Goal: Task Accomplishment & Management: Use online tool/utility

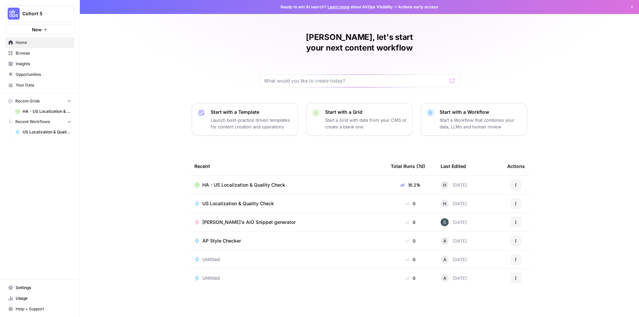
click at [53, 111] on span "HA - US Localization & Quality Check" at bounding box center [47, 112] width 49 height 6
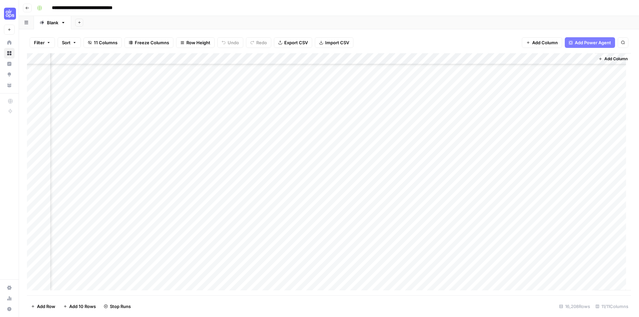
scroll to position [167947, 328]
click at [564, 125] on div "Add Column" at bounding box center [329, 174] width 604 height 242
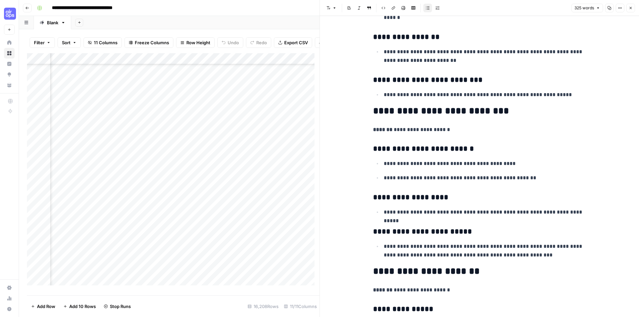
scroll to position [66, 0]
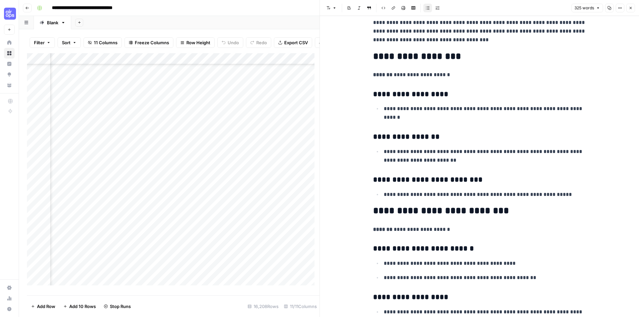
click at [635, 6] on button "Close" at bounding box center [630, 8] width 9 height 9
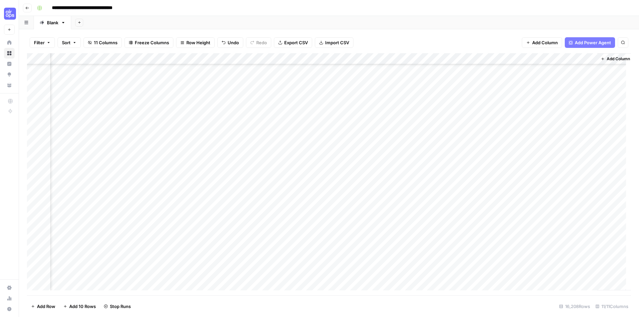
scroll to position [168446, 320]
click at [575, 127] on div "Add Column" at bounding box center [329, 174] width 604 height 242
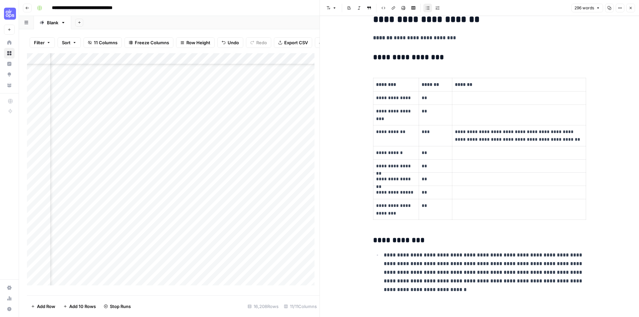
scroll to position [688, 0]
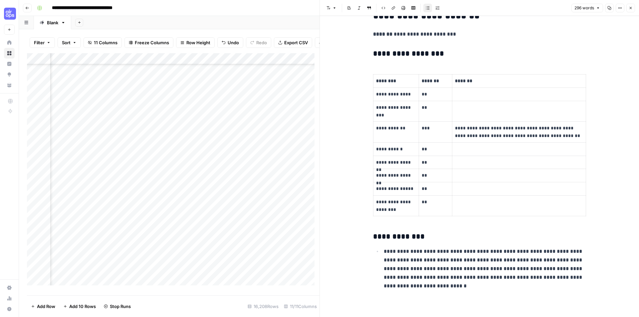
click at [628, 10] on button "Close" at bounding box center [630, 8] width 9 height 9
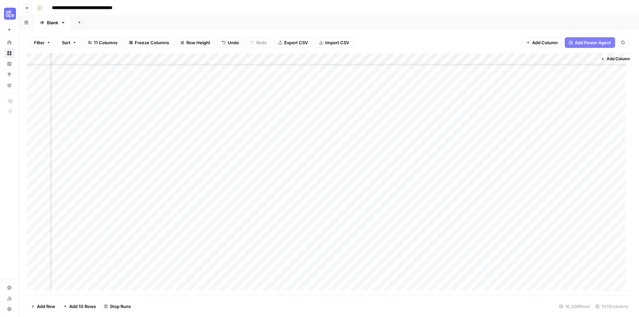
scroll to position [168468, 320]
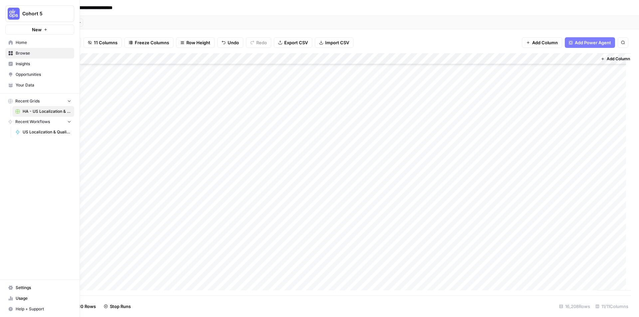
click at [25, 296] on span "Usage" at bounding box center [44, 299] width 56 height 6
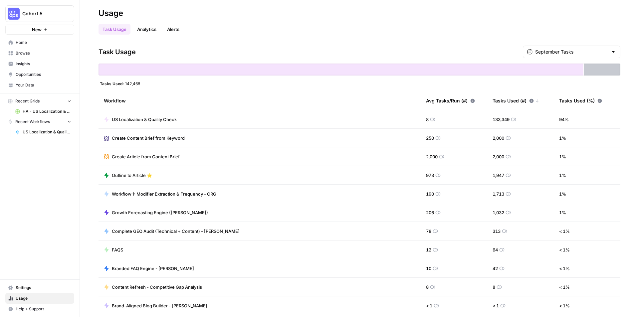
click at [133, 119] on span "US Localization & Quality Check" at bounding box center [144, 119] width 65 height 7
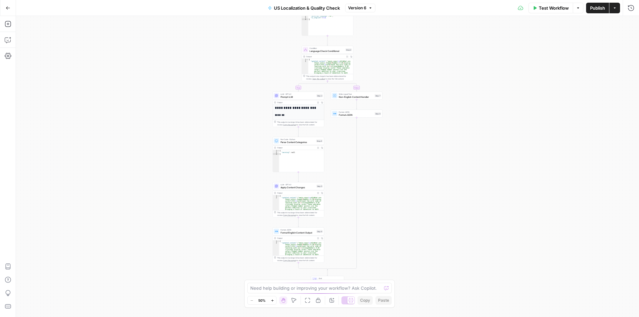
click at [5, 7] on button "Go Back" at bounding box center [8, 8] width 12 height 12
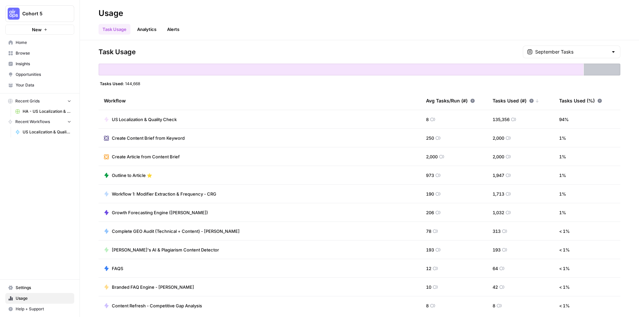
click at [48, 15] on span "Cohort 5" at bounding box center [42, 13] width 40 height 7
click at [48, 63] on span "Twinkl" at bounding box center [64, 60] width 88 height 7
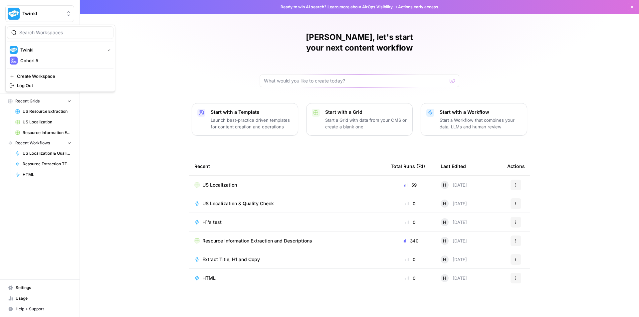
click at [38, 13] on span "Twinkl" at bounding box center [42, 13] width 40 height 7
click at [39, 62] on span "Cohort 5" at bounding box center [64, 60] width 88 height 7
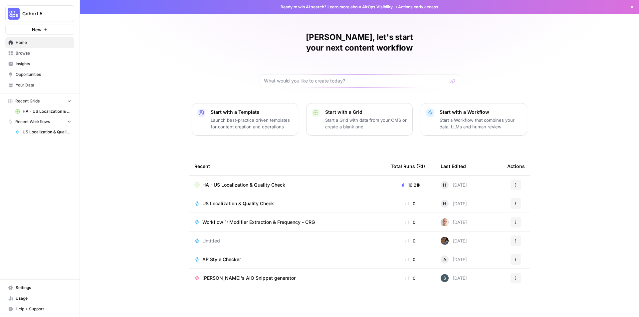
click at [235, 182] on span "HA - US Localization & Quality Check" at bounding box center [243, 185] width 83 height 7
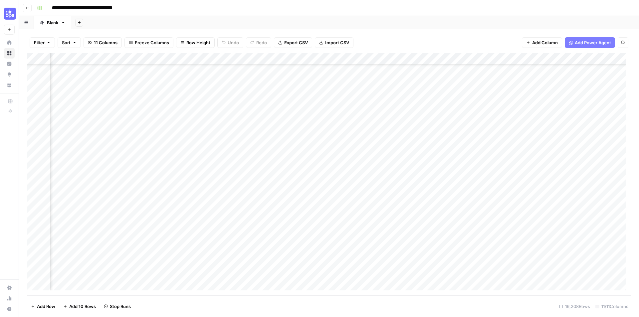
scroll to position [173741, 328]
click at [567, 173] on div "Add Column" at bounding box center [329, 174] width 604 height 242
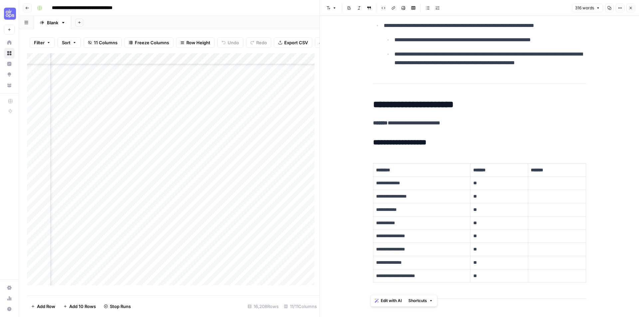
scroll to position [659, 0]
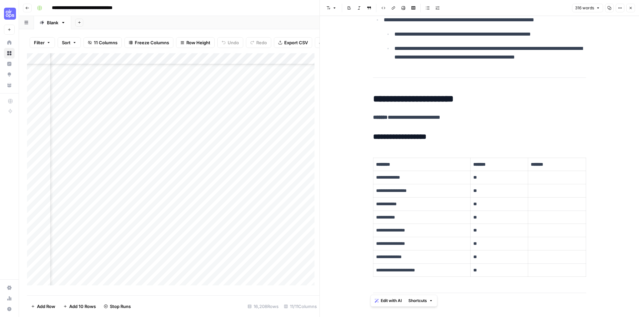
click at [631, 6] on icon "button" at bounding box center [631, 8] width 4 height 4
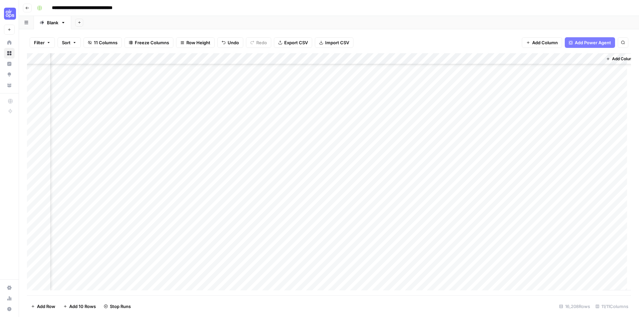
scroll to position [173741, 320]
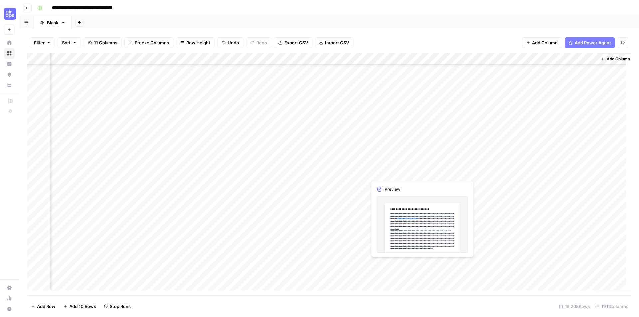
click at [394, 173] on div "Add Column" at bounding box center [329, 174] width 604 height 242
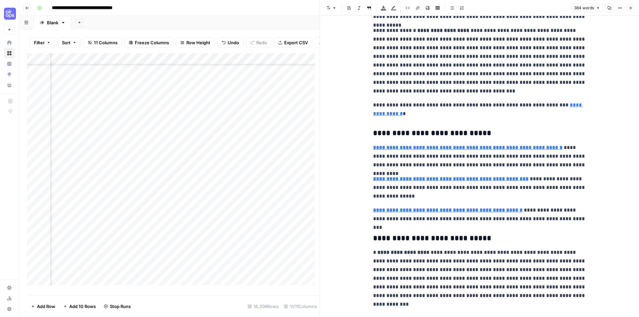
scroll to position [82, 0]
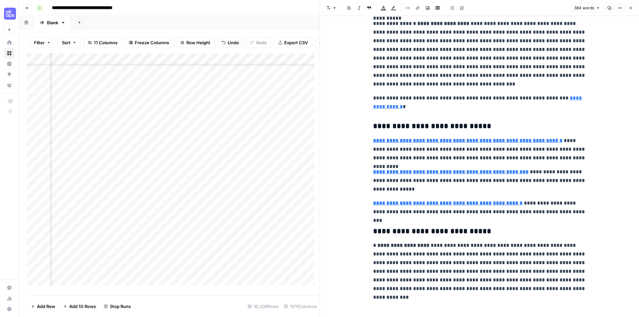
click at [629, 11] on button "Close" at bounding box center [630, 8] width 9 height 9
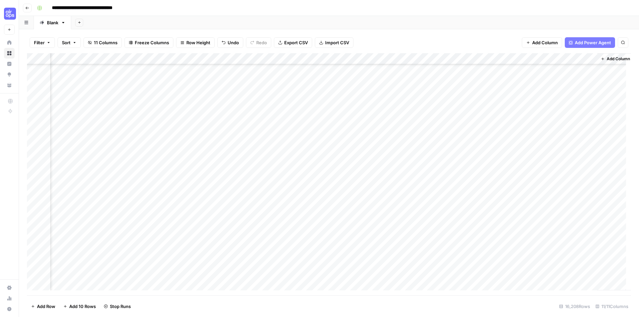
scroll to position [174054, 320]
click at [574, 75] on div "Add Column" at bounding box center [329, 174] width 604 height 242
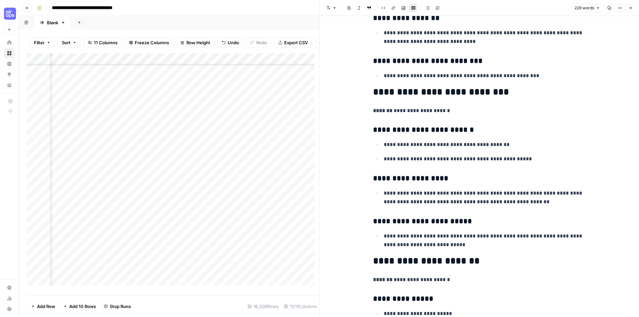
scroll to position [166, 0]
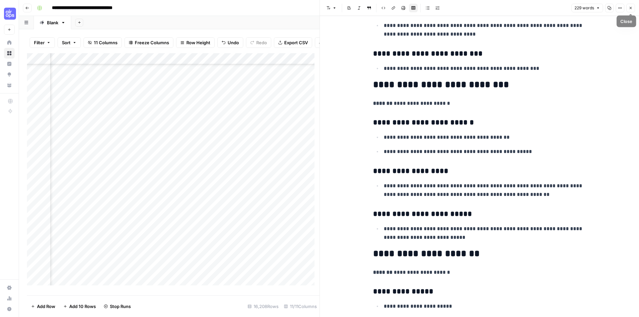
click at [630, 10] on button "Close" at bounding box center [630, 8] width 9 height 9
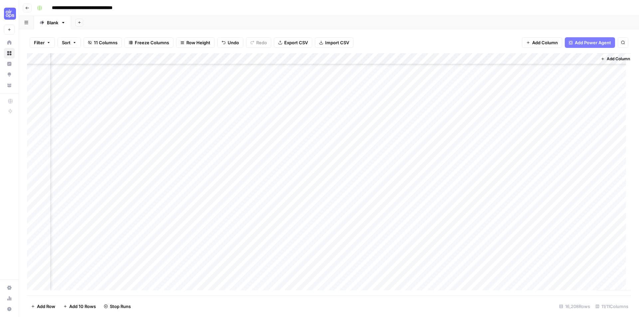
scroll to position [181883, 320]
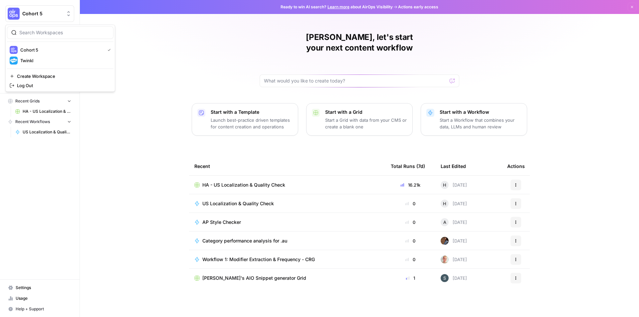
click at [23, 9] on button "Cohort 5" at bounding box center [39, 13] width 69 height 17
click at [37, 59] on span "Twinkl" at bounding box center [64, 60] width 88 height 7
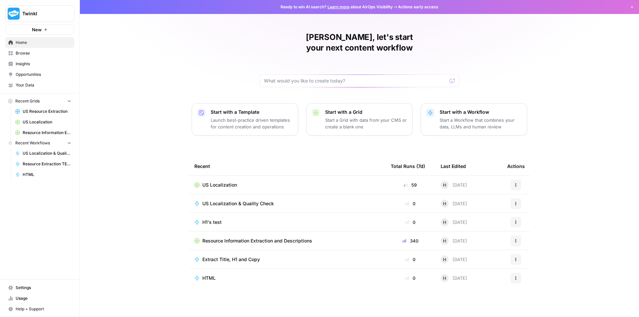
click at [34, 53] on span "Browse" at bounding box center [44, 53] width 56 height 6
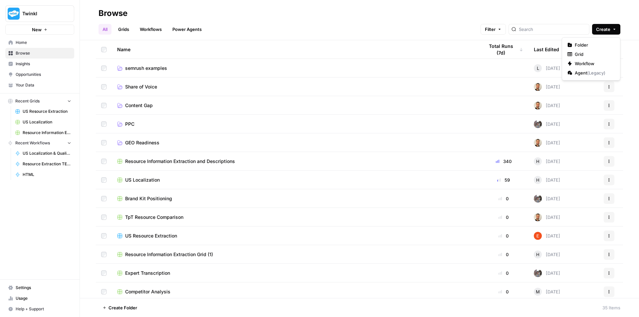
click at [613, 32] on button "Create" at bounding box center [606, 29] width 28 height 11
click at [600, 44] on span "Folder" at bounding box center [593, 45] width 37 height 7
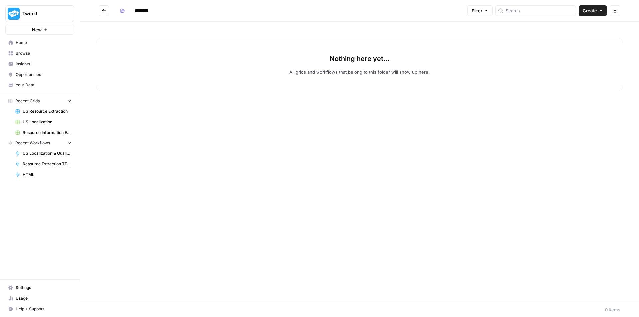
click at [143, 12] on input "********" at bounding box center [150, 10] width 37 height 11
click at [151, 10] on input "********" at bounding box center [150, 10] width 37 height 11
drag, startPoint x: 151, startPoint y: 10, endPoint x: 139, endPoint y: 10, distance: 12.6
click at [139, 10] on input "********" at bounding box center [150, 10] width 37 height 11
type input "**********"
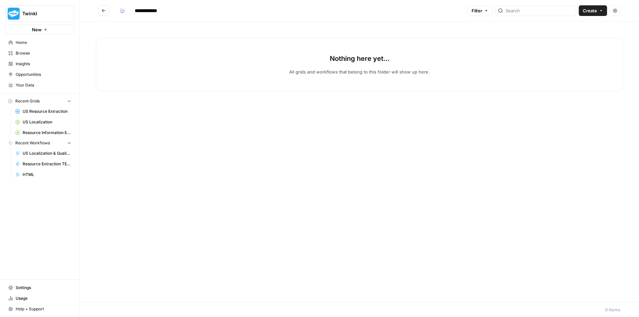
click at [102, 14] on button "Go back" at bounding box center [104, 10] width 11 height 11
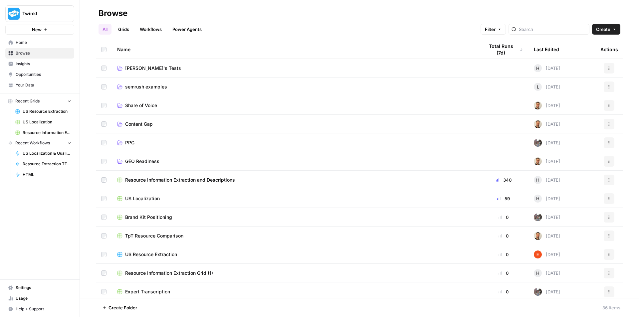
click at [607, 180] on button "Actions" at bounding box center [609, 180] width 11 height 11
click at [562, 219] on span "Move To" at bounding box center [574, 220] width 53 height 7
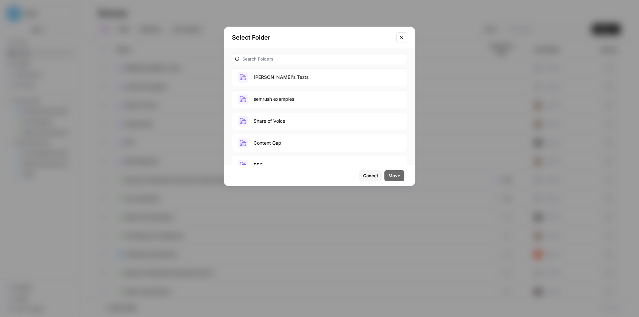
click at [260, 79] on button "[PERSON_NAME]'s Tests" at bounding box center [319, 77] width 175 height 18
click at [397, 175] on span "Move" at bounding box center [394, 175] width 12 height 7
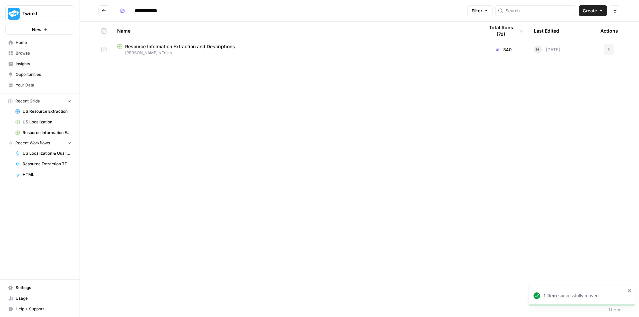
click at [102, 13] on button "Go back" at bounding box center [104, 10] width 11 height 11
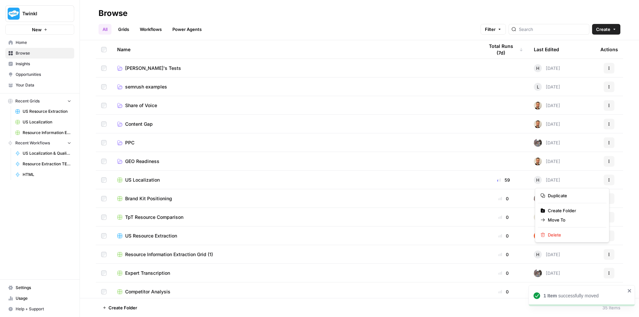
click at [607, 180] on icon "button" at bounding box center [609, 180] width 4 height 4
click at [563, 219] on span "Move To" at bounding box center [574, 220] width 53 height 7
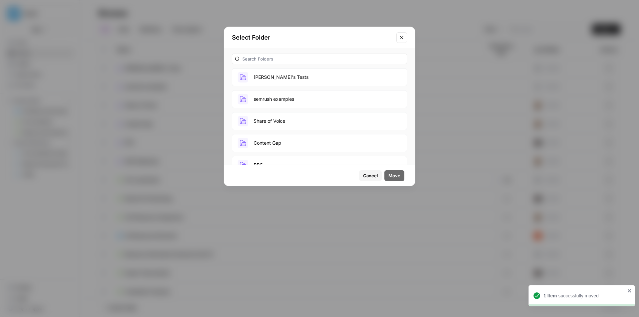
click at [274, 79] on button "[PERSON_NAME]'s Tests" at bounding box center [319, 77] width 175 height 18
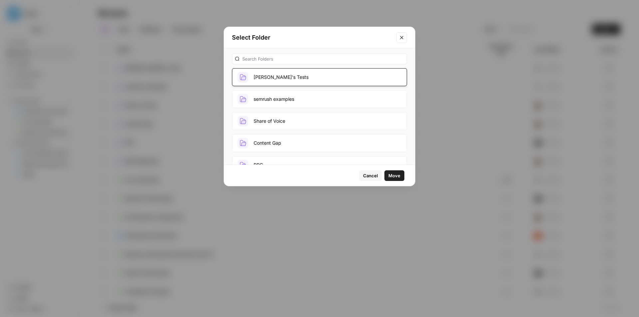
click at [391, 173] on span "Move" at bounding box center [394, 175] width 12 height 7
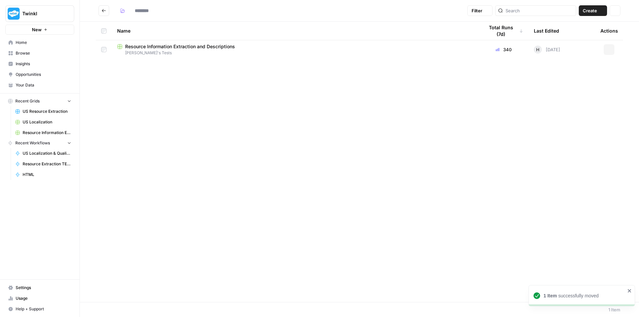
type input "**********"
click at [104, 8] on icon "Go back" at bounding box center [104, 10] width 5 height 5
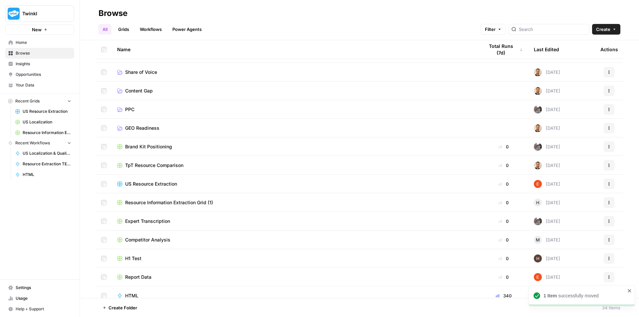
scroll to position [67, 0]
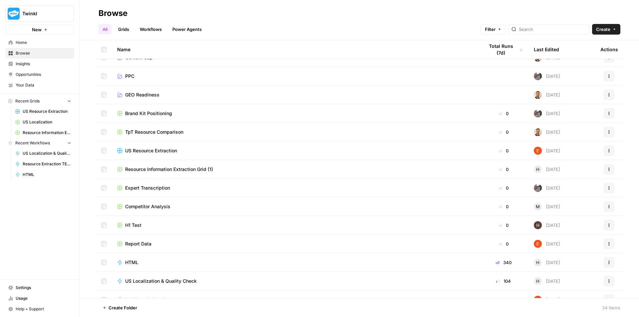
click at [604, 264] on button "Actions" at bounding box center [609, 262] width 11 height 11
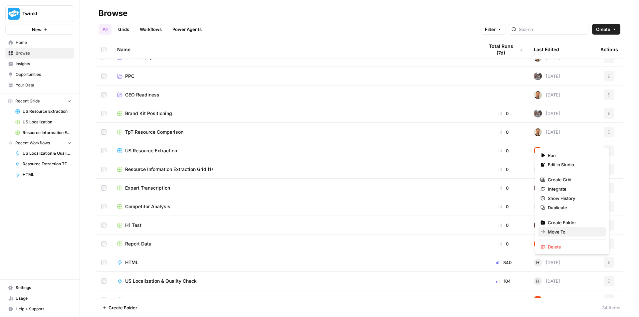
click at [574, 231] on span "Move To" at bounding box center [574, 232] width 53 height 7
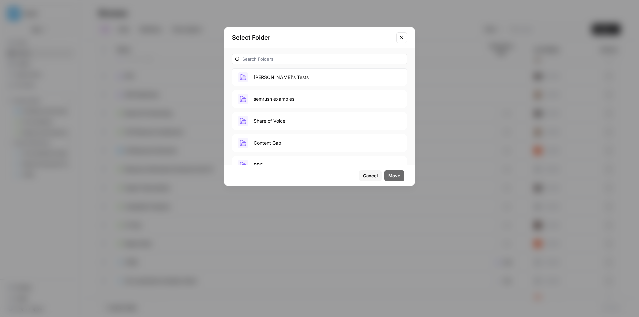
click at [294, 79] on button "[PERSON_NAME]'s Tests" at bounding box center [319, 77] width 175 height 18
click at [397, 173] on span "Move" at bounding box center [394, 175] width 12 height 7
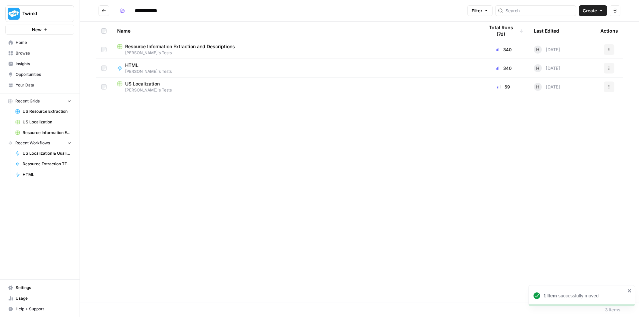
click at [105, 11] on icon "Go back" at bounding box center [104, 10] width 5 height 5
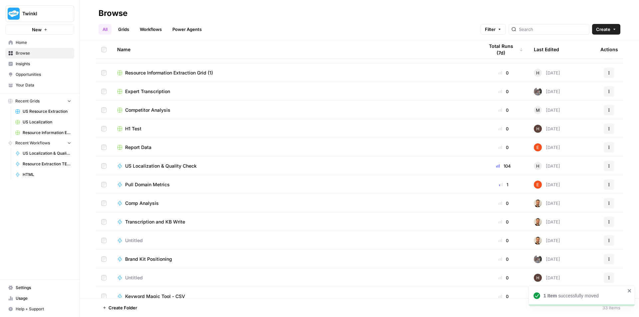
scroll to position [166, 0]
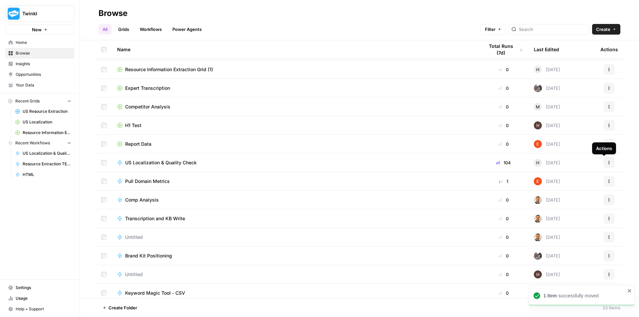
click at [607, 162] on icon "button" at bounding box center [609, 163] width 4 height 4
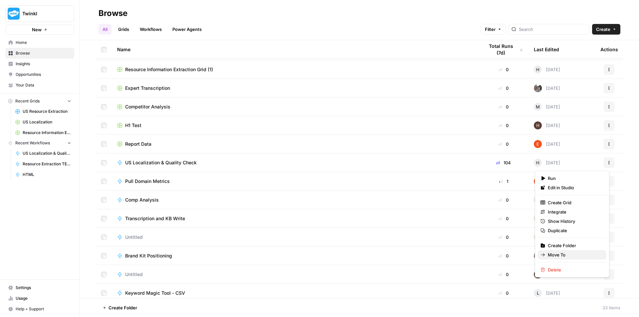
click at [560, 256] on span "Move To" at bounding box center [574, 255] width 53 height 7
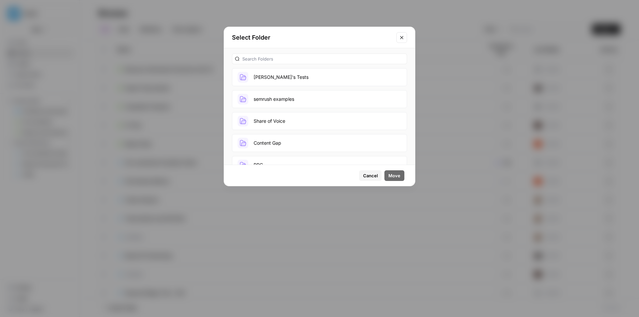
click at [292, 76] on button "[PERSON_NAME]'s Tests" at bounding box center [319, 77] width 175 height 18
click at [397, 174] on span "Move" at bounding box center [394, 175] width 12 height 7
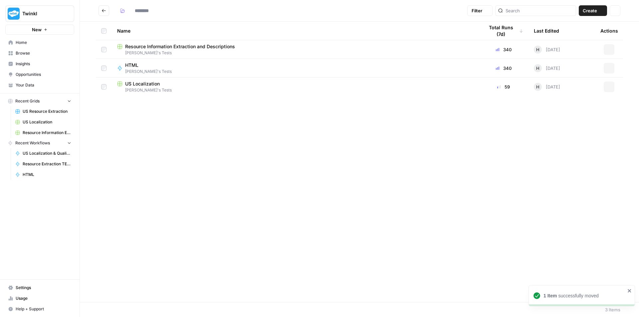
type input "**********"
click at [104, 14] on button "Go back" at bounding box center [104, 10] width 11 height 11
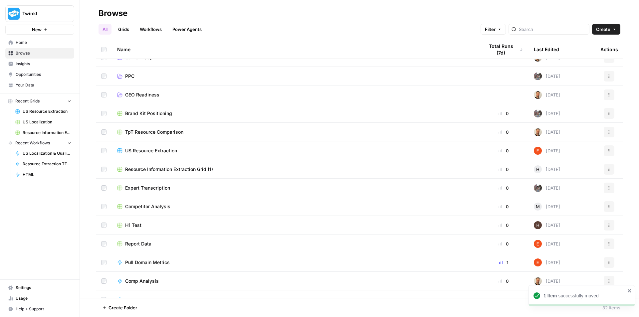
scroll to position [100, 0]
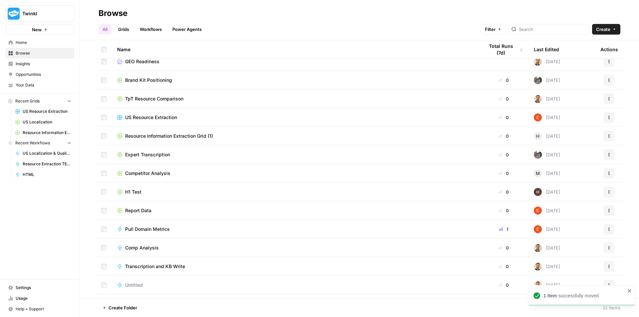
click at [604, 117] on button "Actions" at bounding box center [609, 117] width 11 height 11
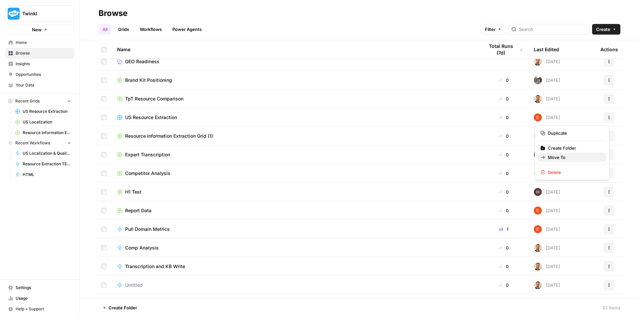
click at [559, 158] on span "Move To" at bounding box center [574, 157] width 53 height 7
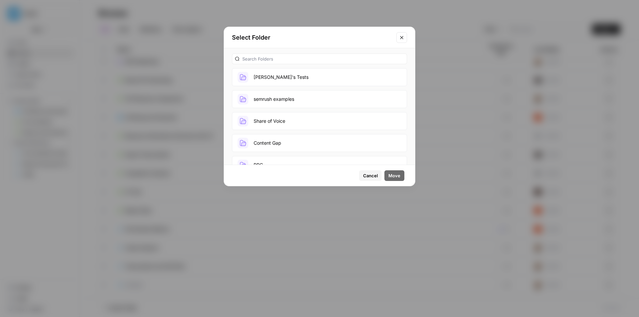
click at [252, 74] on button "[PERSON_NAME]'s Tests" at bounding box center [319, 77] width 175 height 18
click at [400, 176] on span "Move" at bounding box center [394, 175] width 12 height 7
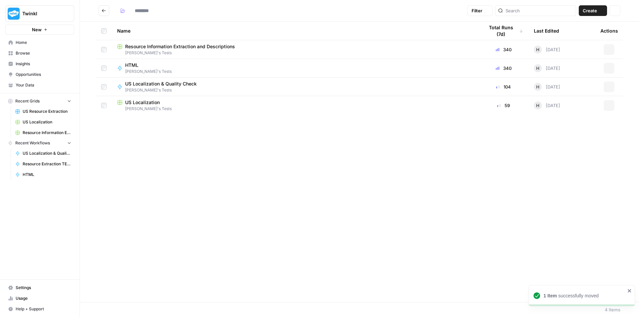
type input "**********"
click at [103, 9] on icon "Go back" at bounding box center [104, 10] width 5 height 5
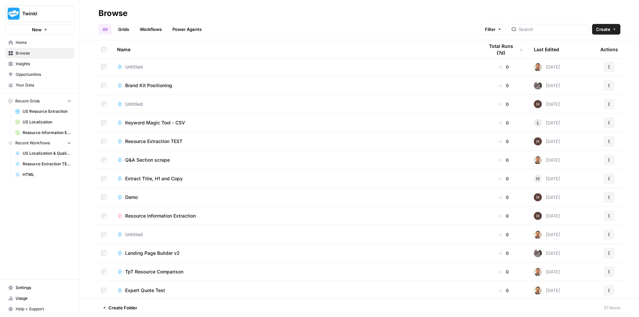
scroll to position [333, 0]
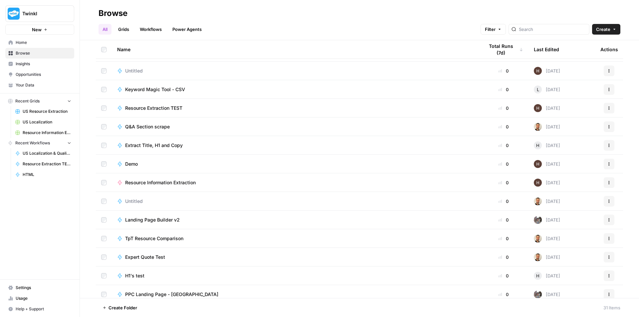
click at [176, 183] on span "Resource Information Extraction" at bounding box center [160, 182] width 71 height 7
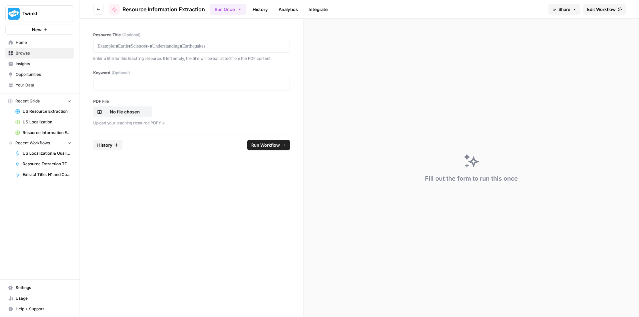
click at [268, 11] on link "History" at bounding box center [260, 9] width 23 height 11
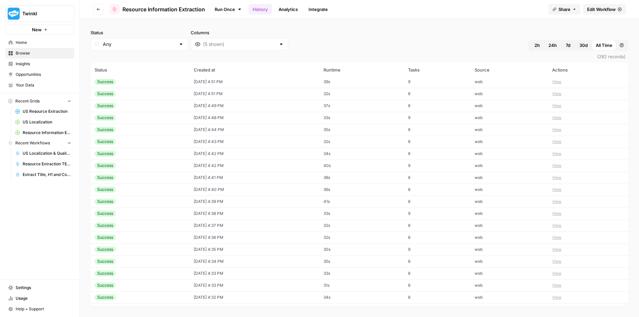
scroll to position [264, 0]
click at [97, 9] on icon "button" at bounding box center [99, 9] width 4 height 4
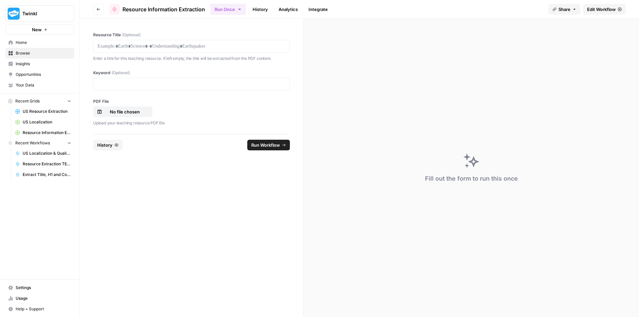
click at [100, 10] on icon "button" at bounding box center [99, 9] width 4 height 4
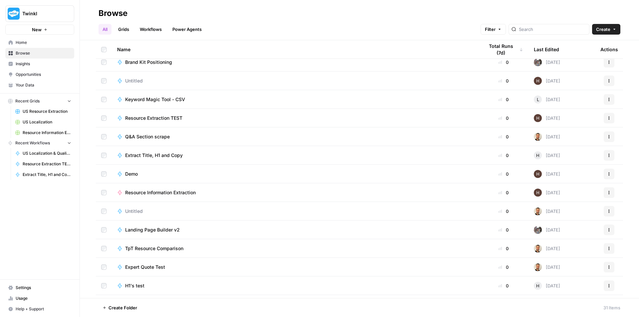
scroll to position [339, 0]
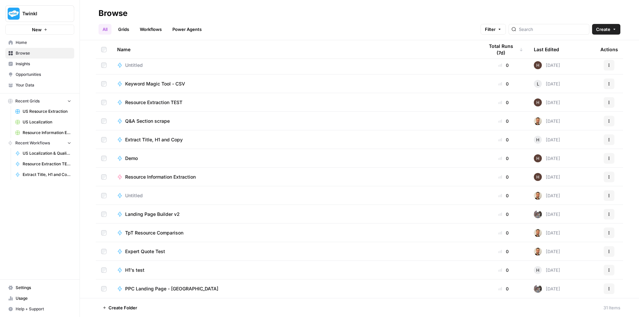
click at [604, 180] on button "Actions" at bounding box center [609, 177] width 11 height 11
click at [85, 176] on div "Name Total Runs (7d) Last Edited Actions H1 Test 0 [DATE] Actions Report Data 0…" at bounding box center [359, 169] width 559 height 258
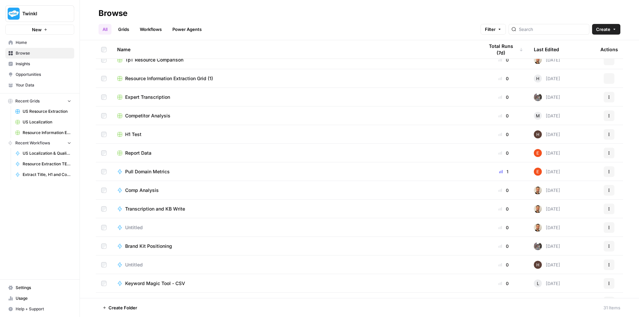
scroll to position [0, 0]
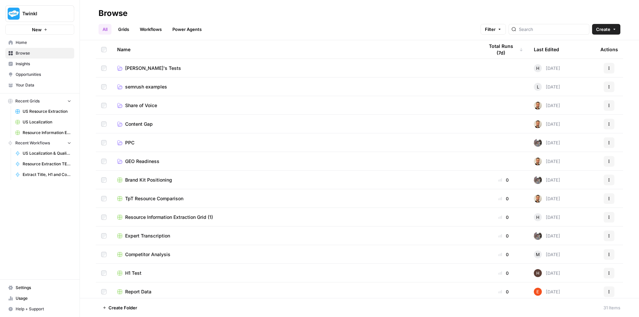
click at [131, 70] on span "[PERSON_NAME]'s Tests" at bounding box center [153, 68] width 56 height 7
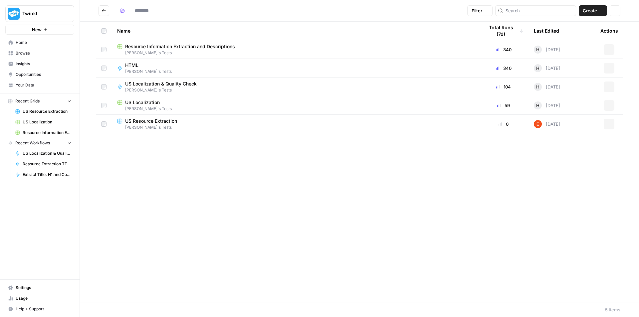
type input "**********"
click at [228, 230] on div "Name Total Runs (7d) Last Edited Actions Resource Information Extraction and De…" at bounding box center [359, 162] width 559 height 281
click at [199, 171] on div "Name Total Runs (7d) Last Edited Actions Resource Information Extraction and De…" at bounding box center [359, 162] width 559 height 281
drag, startPoint x: 198, startPoint y: 151, endPoint x: 173, endPoint y: 142, distance: 26.5
click at [174, 158] on div "Name Total Runs (7d) Last Edited Actions Resource Information Extraction and De…" at bounding box center [359, 162] width 559 height 281
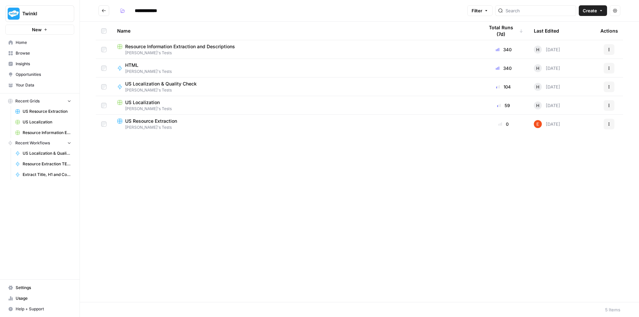
click at [601, 12] on icon "button" at bounding box center [601, 11] width 4 height 4
click at [601, 8] on button "Create" at bounding box center [593, 10] width 28 height 11
click at [601, 11] on icon "button" at bounding box center [601, 10] width 2 height 1
click at [476, 162] on div "Name Total Runs (7d) Last Edited Actions Resource Information Extraction and De…" at bounding box center [359, 162] width 559 height 281
click at [210, 163] on div "Name Total Runs (7d) Last Edited Actions Resource Information Extraction and De…" at bounding box center [359, 162] width 559 height 281
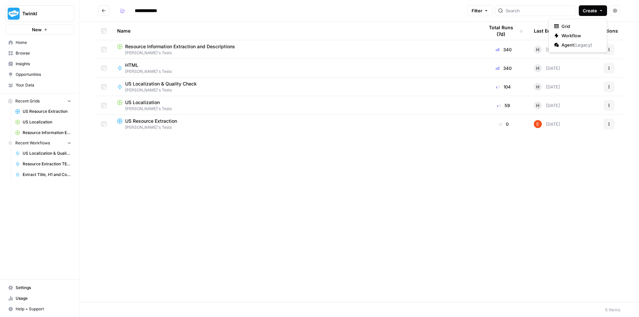
click at [604, 9] on button "Create" at bounding box center [593, 10] width 28 height 11
click at [577, 25] on span "Grid" at bounding box center [580, 26] width 37 height 7
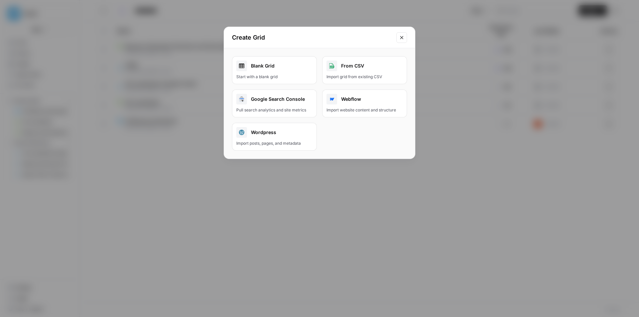
click at [288, 78] on div "Start with a blank grid" at bounding box center [274, 77] width 76 height 6
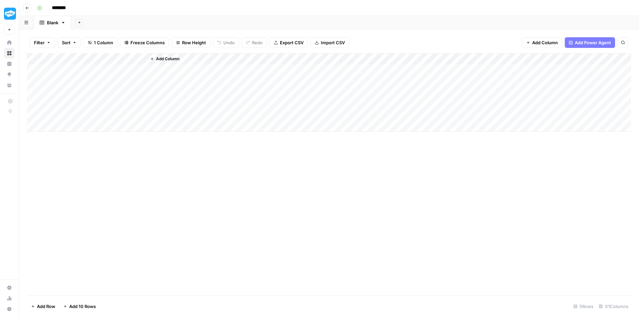
click at [71, 10] on input "********" at bounding box center [67, 8] width 37 height 11
type input "**********"
click at [51, 21] on div "Blank" at bounding box center [52, 22] width 11 height 7
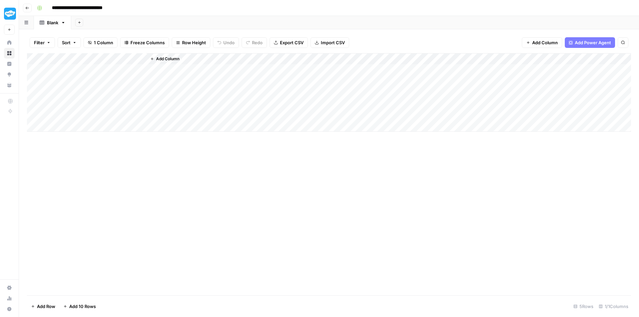
click at [51, 21] on div "Blank" at bounding box center [52, 22] width 11 height 7
click at [60, 22] on input "**********" at bounding box center [60, 22] width 26 height 9
type input "******"
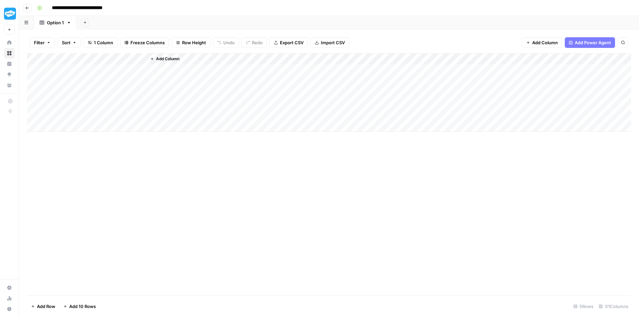
click at [151, 174] on div "Add Column" at bounding box center [329, 174] width 604 height 242
click at [25, 9] on button "Go back" at bounding box center [27, 8] width 9 height 9
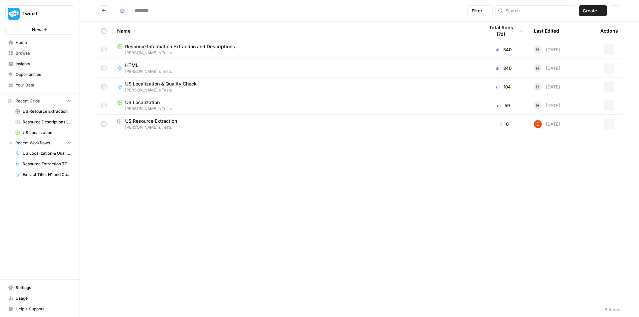
type input "**********"
click at [158, 123] on span "US Resource Extraction" at bounding box center [151, 121] width 52 height 7
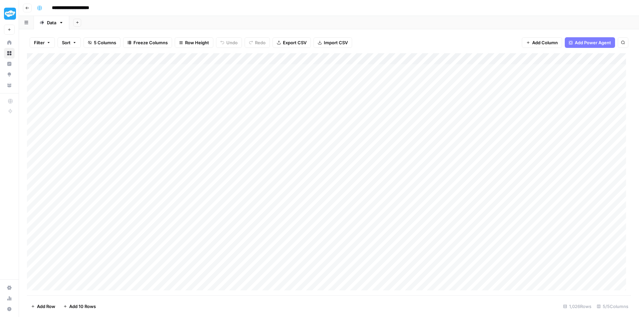
click at [27, 9] on icon "button" at bounding box center [27, 8] width 4 height 4
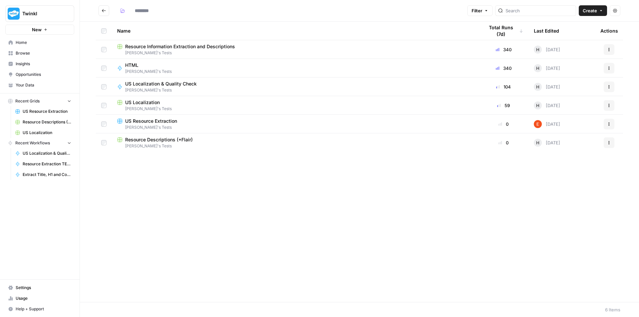
type input "**********"
click at [201, 192] on div "Name Total Runs (7d) Last Edited Actions Resource Information Extraction and De…" at bounding box center [359, 162] width 559 height 281
click at [205, 49] on span "Resource Information Extraction and Descriptions" at bounding box center [180, 46] width 110 height 7
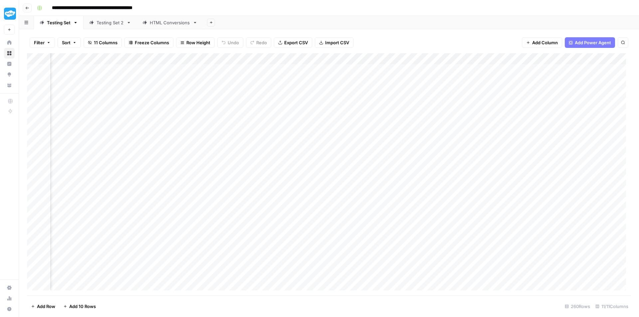
scroll to position [0, 181]
click at [331, 59] on div "Add Column" at bounding box center [329, 174] width 604 height 242
click at [295, 149] on span "Remove Column" at bounding box center [306, 148] width 58 height 7
click at [299, 73] on span "Delete" at bounding box center [296, 75] width 14 height 7
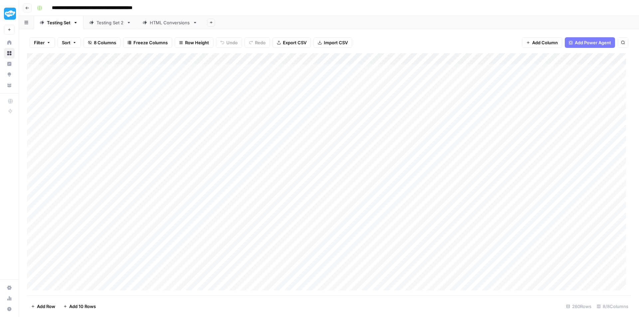
click at [104, 22] on div "Testing Set 2" at bounding box center [110, 22] width 27 height 7
click at [165, 27] on link "HTML Conversions" at bounding box center [170, 22] width 66 height 13
click at [344, 69] on div "Add Column" at bounding box center [329, 174] width 604 height 242
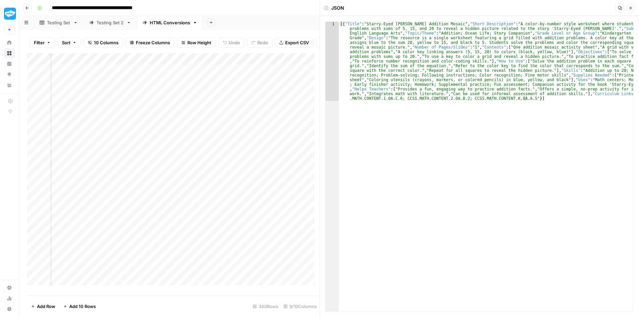
click at [632, 8] on icon "button" at bounding box center [631, 8] width 4 height 4
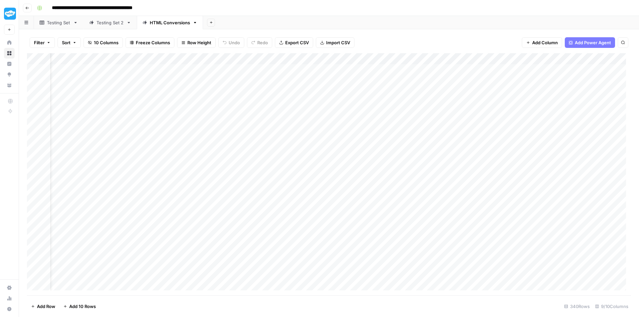
click at [30, 7] on button "Go back" at bounding box center [27, 8] width 9 height 9
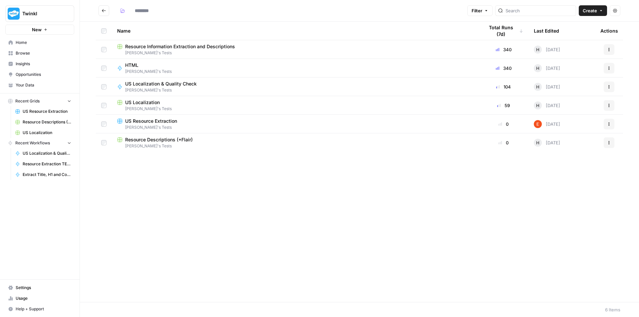
type input "**********"
click at [176, 141] on span "Resource Descriptions (+Flair)" at bounding box center [159, 139] width 68 height 7
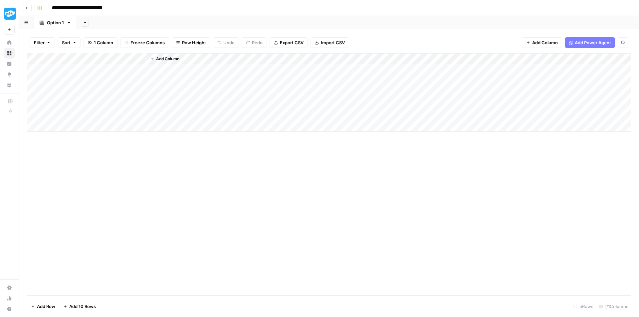
click at [64, 60] on div "Add Column" at bounding box center [329, 92] width 604 height 79
click at [64, 60] on div at bounding box center [98, 59] width 96 height 13
click at [67, 74] on input "Title" at bounding box center [90, 75] width 68 height 7
click at [67, 75] on input "Title" at bounding box center [90, 75] width 68 height 7
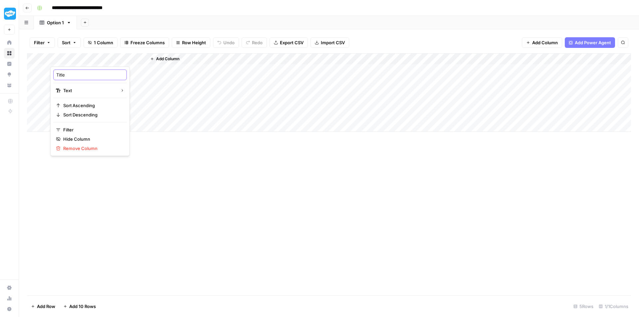
click at [67, 75] on input "Title" at bounding box center [90, 75] width 68 height 7
type input "Resource Title"
click at [160, 60] on span "Add Column" at bounding box center [167, 59] width 23 height 6
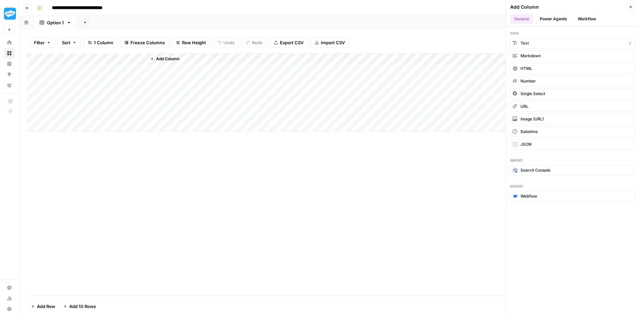
click at [540, 45] on button "Text" at bounding box center [572, 43] width 125 height 11
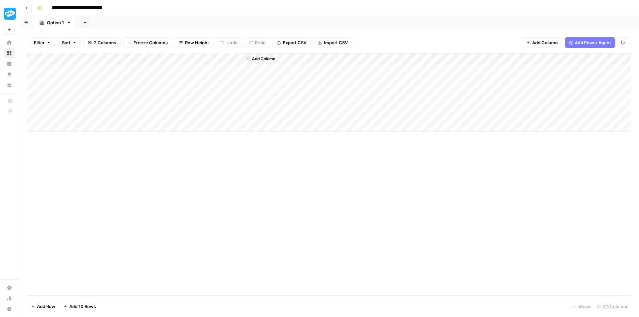
click at [170, 59] on div "Add Column" at bounding box center [329, 92] width 604 height 79
click at [170, 59] on div at bounding box center [194, 59] width 96 height 13
click at [169, 72] on input "New Column" at bounding box center [186, 75] width 68 height 7
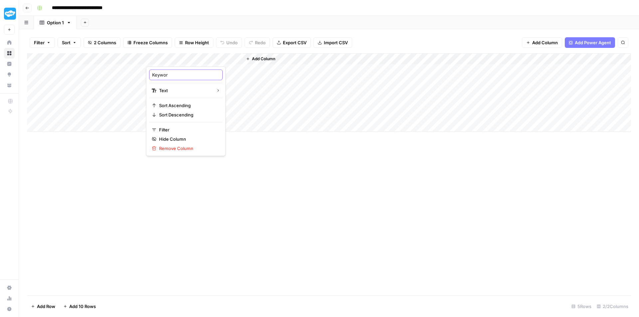
type input "Keyword"
click at [122, 73] on div "Add Column" at bounding box center [329, 92] width 604 height 79
type textarea "*********"
type textarea "*"
type textarea "**********"
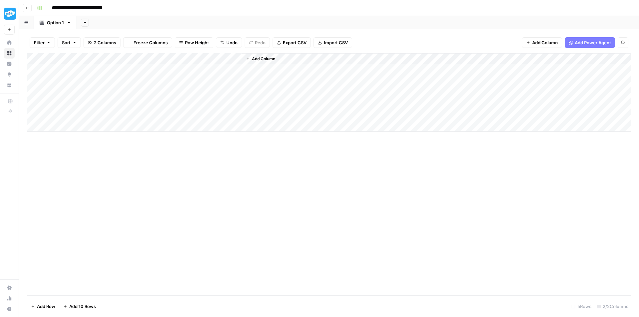
click at [181, 85] on div "Add Column" at bounding box center [329, 92] width 604 height 79
click at [273, 91] on div "Add Column" at bounding box center [436, 92] width 389 height 79
drag, startPoint x: 142, startPoint y: 58, endPoint x: 107, endPoint y: 62, distance: 35.5
click at [107, 62] on div "Add Column" at bounding box center [329, 92] width 604 height 79
click at [239, 120] on div "Add Column" at bounding box center [417, 92] width 428 height 79
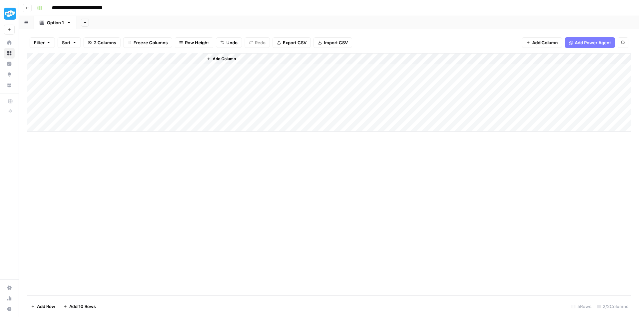
click at [149, 66] on div "Add Column" at bounding box center [329, 92] width 604 height 79
click at [132, 110] on div "Add Column" at bounding box center [329, 92] width 604 height 79
click at [146, 69] on div "Add Column" at bounding box center [329, 92] width 604 height 79
type textarea "*"
type textarea "**********"
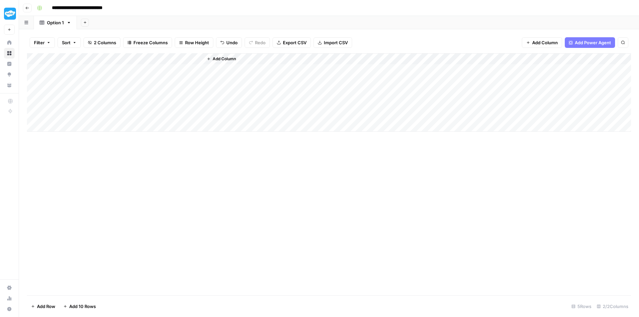
click at [363, 137] on div "Add Column" at bounding box center [329, 174] width 604 height 242
click at [279, 91] on div "Add Column" at bounding box center [417, 92] width 428 height 79
click at [216, 60] on span "Add Column" at bounding box center [224, 59] width 23 height 6
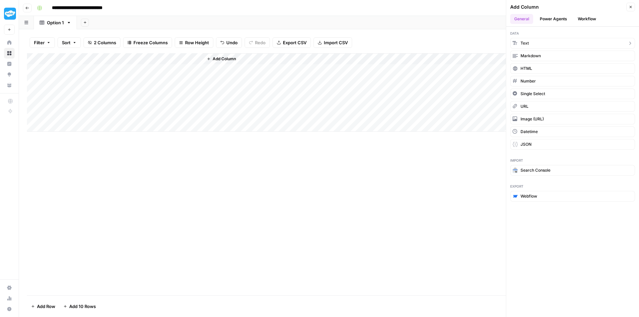
click at [532, 43] on button "Text" at bounding box center [572, 43] width 125 height 11
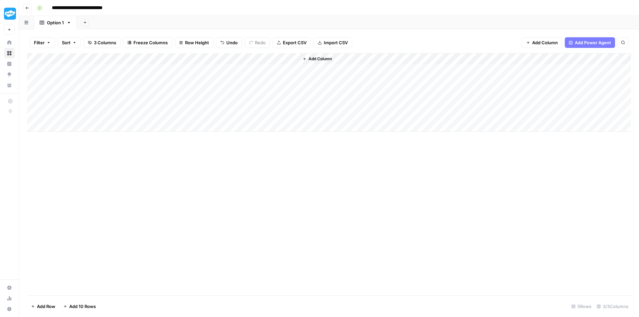
click at [245, 57] on div "Add Column" at bounding box center [329, 92] width 604 height 79
click at [230, 80] on div "New Column" at bounding box center [243, 75] width 74 height 11
click at [230, 80] on div "Add Column" at bounding box center [329, 92] width 604 height 79
click at [234, 60] on div "Add Column" at bounding box center [329, 92] width 604 height 79
click at [234, 60] on div at bounding box center [251, 59] width 96 height 13
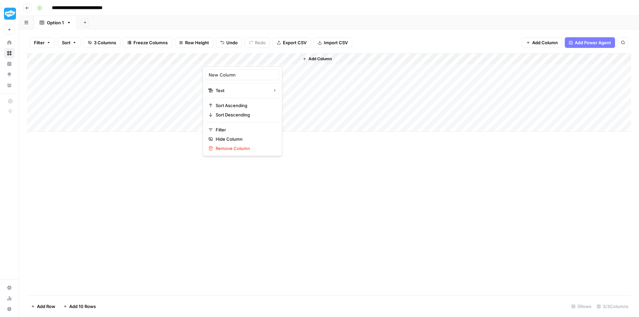
click at [217, 71] on div "New Column" at bounding box center [243, 75] width 74 height 11
click at [217, 71] on div "Add Column" at bounding box center [329, 92] width 604 height 79
click at [222, 58] on div "Add Column" at bounding box center [329, 92] width 604 height 79
click at [222, 58] on div at bounding box center [251, 59] width 96 height 13
click at [222, 74] on input "New Column" at bounding box center [243, 75] width 68 height 7
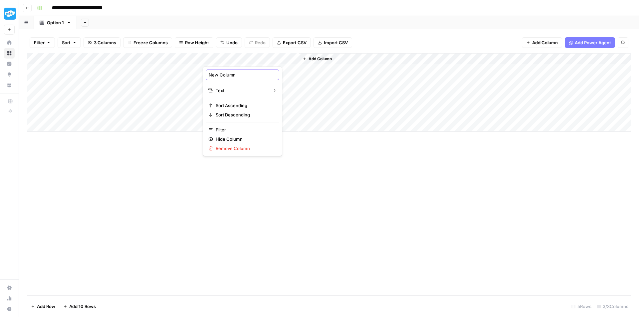
click at [222, 74] on input "New Column" at bounding box center [243, 75] width 68 height 7
type input "Resource Type"
click at [318, 58] on span "Add Column" at bounding box center [320, 59] width 23 height 6
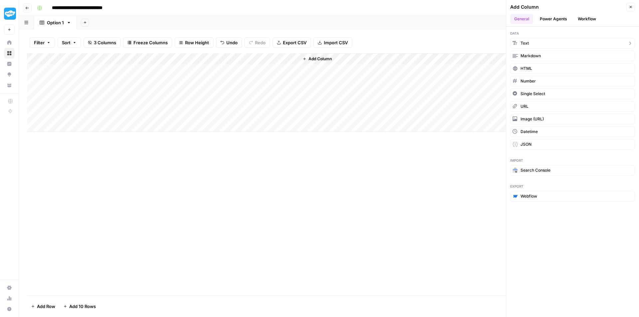
click at [552, 42] on button "Text" at bounding box center [572, 43] width 125 height 11
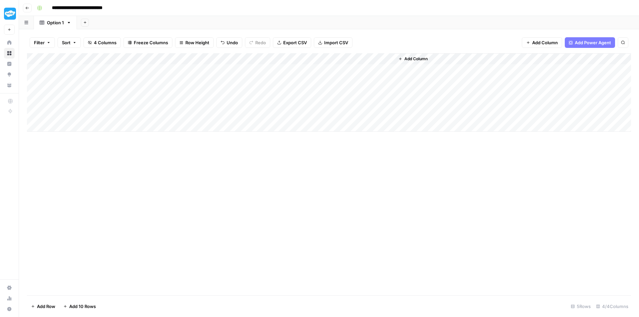
click at [324, 59] on div "Add Column" at bounding box center [329, 92] width 604 height 79
click at [323, 76] on input "New Column" at bounding box center [339, 75] width 68 height 7
type input "Short Description"
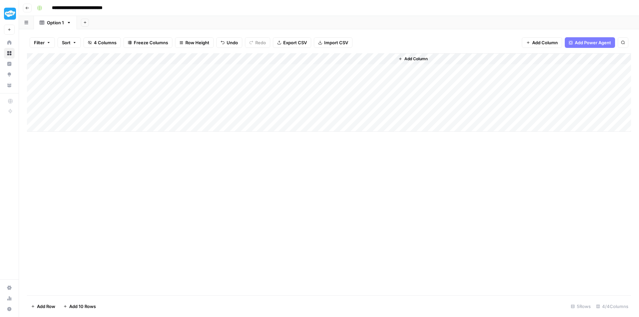
click at [156, 107] on div "Add Column" at bounding box center [329, 92] width 604 height 79
drag, startPoint x: 146, startPoint y: 57, endPoint x: 136, endPoint y: 59, distance: 10.3
click at [136, 59] on div "Add Column" at bounding box center [329, 92] width 604 height 79
click at [203, 58] on div "Add Column" at bounding box center [329, 92] width 604 height 79
drag, startPoint x: 142, startPoint y: 59, endPoint x: 192, endPoint y: 56, distance: 50.4
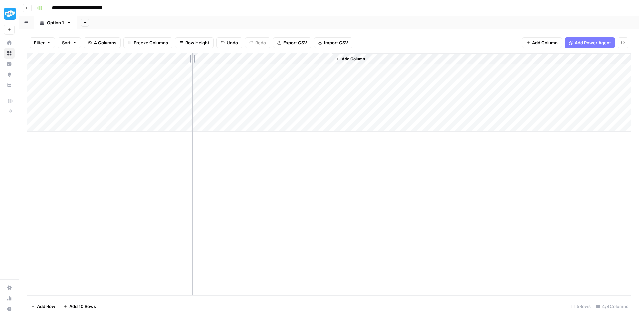
click at [192, 56] on div "Add Column" at bounding box center [329, 92] width 604 height 79
drag, startPoint x: 192, startPoint y: 56, endPoint x: 183, endPoint y: 57, distance: 9.4
click at [183, 57] on div "Add Column" at bounding box center [329, 92] width 604 height 79
click at [176, 59] on div "Add Column" at bounding box center [329, 92] width 604 height 79
click at [199, 43] on span "Row Height" at bounding box center [197, 42] width 24 height 7
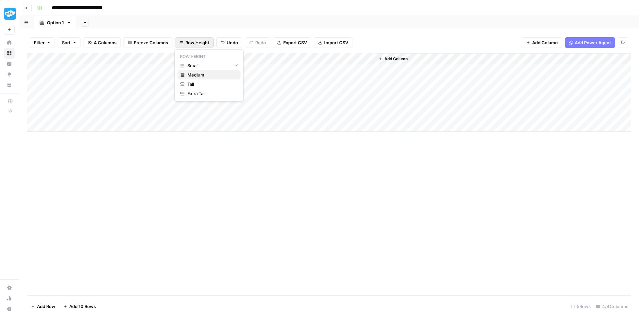
click at [205, 75] on span "Medium" at bounding box center [211, 75] width 48 height 7
drag, startPoint x: 184, startPoint y: 59, endPoint x: 166, endPoint y: 59, distance: 18.0
click at [166, 59] on div "Add Column" at bounding box center [329, 107] width 604 height 109
click at [210, 110] on div "Add Column" at bounding box center [329, 107] width 604 height 109
drag, startPoint x: 107, startPoint y: 60, endPoint x: 104, endPoint y: 60, distance: 3.4
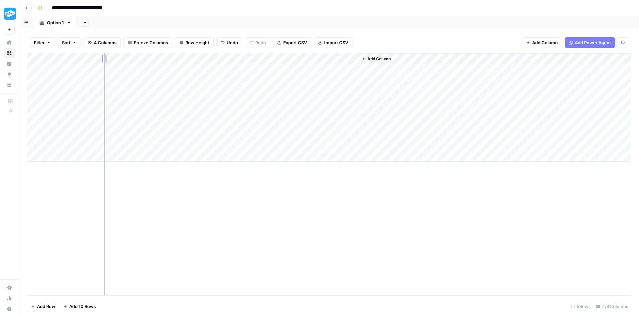
click at [104, 60] on div "Add Column" at bounding box center [329, 107] width 604 height 109
click at [270, 114] on div "Add Column" at bounding box center [329, 107] width 604 height 109
click at [272, 145] on div "Add Column" at bounding box center [329, 107] width 604 height 109
click at [376, 56] on span "Add Column" at bounding box center [375, 59] width 23 height 6
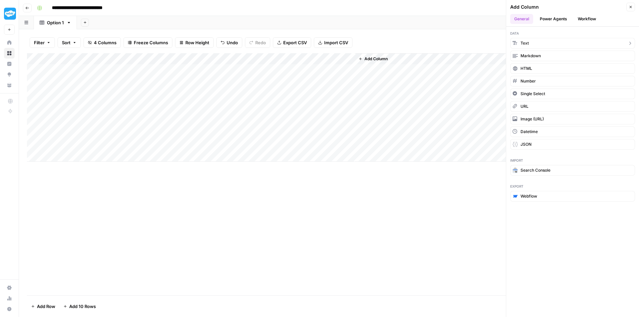
click at [544, 43] on button "Text" at bounding box center [572, 43] width 125 height 11
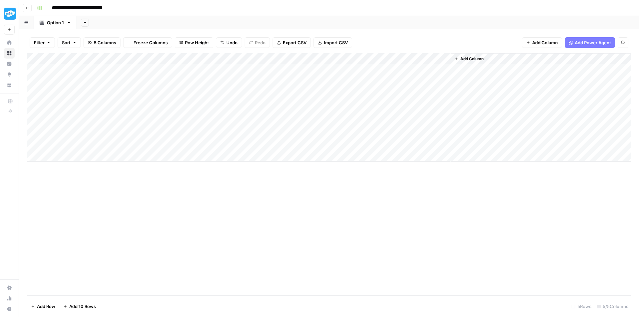
click at [387, 58] on div "Add Column" at bounding box center [329, 107] width 604 height 109
click at [387, 58] on div at bounding box center [402, 59] width 96 height 13
click at [382, 75] on input "New Column" at bounding box center [394, 75] width 68 height 7
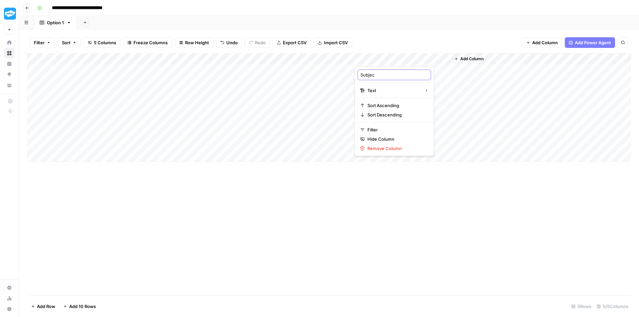
type input "Subject"
drag, startPoint x: 450, startPoint y: 60, endPoint x: 396, endPoint y: 67, distance: 54.5
click at [396, 67] on div "Add Column" at bounding box center [329, 107] width 604 height 109
drag, startPoint x: 395, startPoint y: 60, endPoint x: 391, endPoint y: 60, distance: 4.0
click at [391, 60] on div "Add Column" at bounding box center [329, 107] width 604 height 109
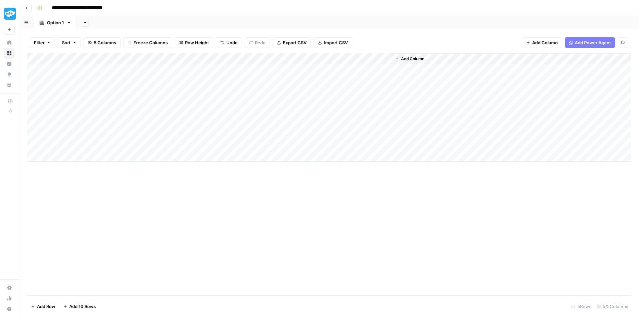
click at [478, 105] on div "Add Column" at bounding box center [511, 107] width 240 height 109
click at [392, 62] on div "Add Column" at bounding box center [329, 107] width 604 height 109
click at [447, 106] on div "Add Column" at bounding box center [511, 107] width 239 height 109
click at [421, 59] on span "Add Column" at bounding box center [413, 59] width 23 height 6
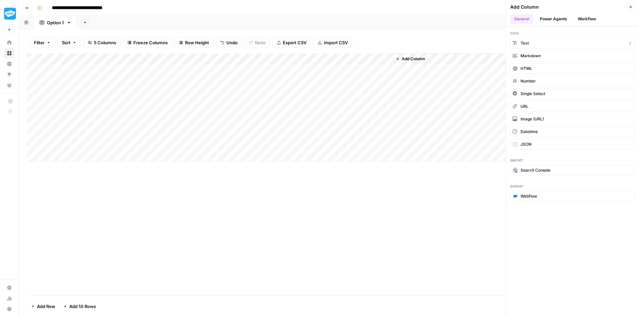
click at [523, 39] on button "Text" at bounding box center [572, 43] width 125 height 11
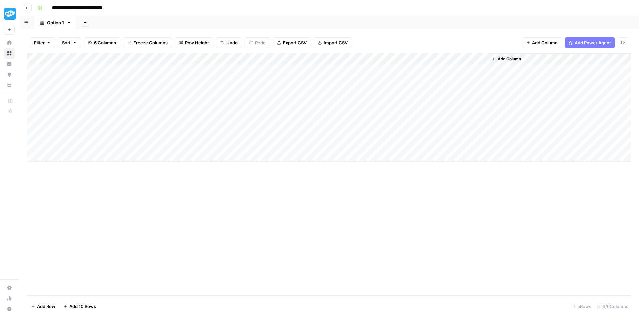
click at [410, 59] on div "Add Column" at bounding box center [329, 107] width 604 height 109
click at [410, 59] on div at bounding box center [440, 59] width 96 height 13
click at [412, 71] on div "New Column" at bounding box center [432, 75] width 74 height 11
click at [412, 71] on div "Add Column" at bounding box center [329, 107] width 604 height 109
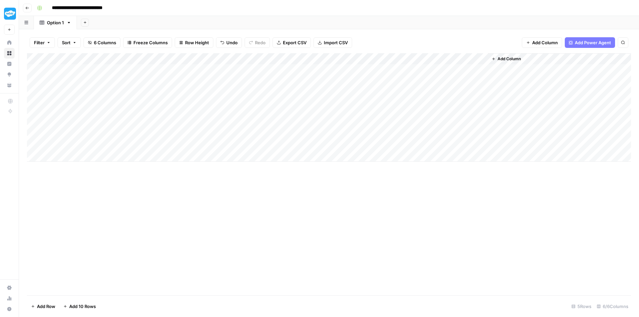
click at [413, 58] on div "Add Column" at bounding box center [329, 107] width 604 height 109
click at [403, 78] on input "New Column" at bounding box center [432, 75] width 68 height 7
type input "Topic/Theme"
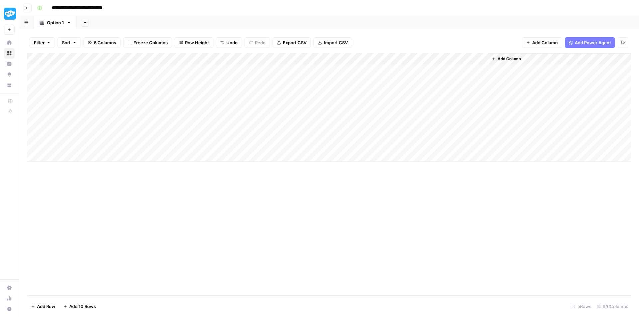
drag, startPoint x: 488, startPoint y: 59, endPoint x: 433, endPoint y: 59, distance: 55.3
click at [433, 59] on div "Add Column" at bounding box center [329, 107] width 604 height 109
drag, startPoint x: 487, startPoint y: 57, endPoint x: 435, endPoint y: 58, distance: 52.3
click at [435, 58] on div "Add Column" at bounding box center [329, 107] width 604 height 109
drag, startPoint x: 433, startPoint y: 57, endPoint x: 441, endPoint y: 57, distance: 7.7
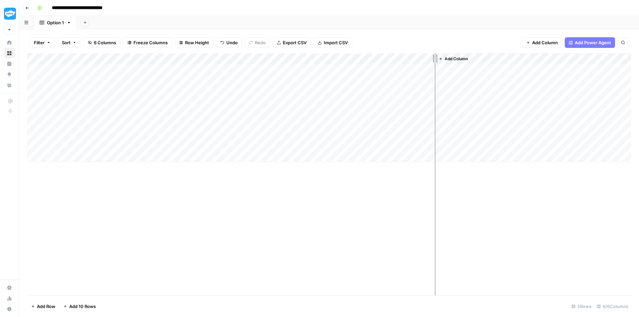
click at [441, 57] on div "Add Column" at bounding box center [329, 107] width 604 height 109
drag, startPoint x: 392, startPoint y: 58, endPoint x: 404, endPoint y: 58, distance: 12.6
click at [404, 58] on div "Add Column" at bounding box center [329, 107] width 604 height 109
click at [564, 107] on div "Add Column" at bounding box center [542, 107] width 177 height 109
drag, startPoint x: 355, startPoint y: 58, endPoint x: 312, endPoint y: 60, distance: 44.0
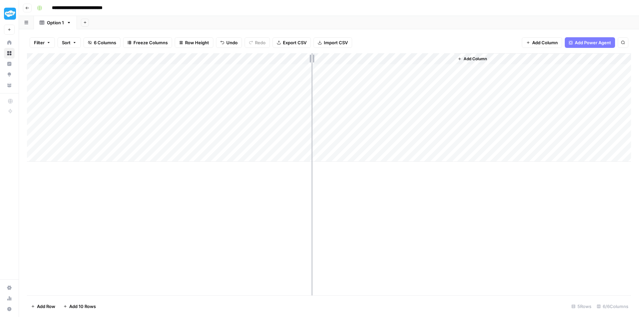
click at [312, 60] on div "Add Column" at bounding box center [329, 107] width 604 height 109
click at [484, 118] on div "Add Column" at bounding box center [521, 107] width 220 height 109
click at [185, 100] on div "Add Column" at bounding box center [329, 107] width 604 height 109
click at [430, 59] on span "Add Column" at bounding box center [432, 59] width 23 height 6
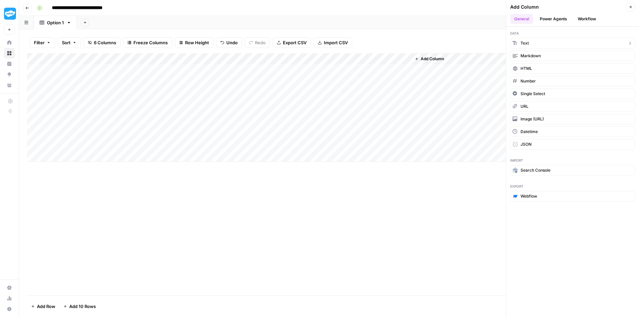
click at [539, 40] on button "Text" at bounding box center [572, 43] width 125 height 11
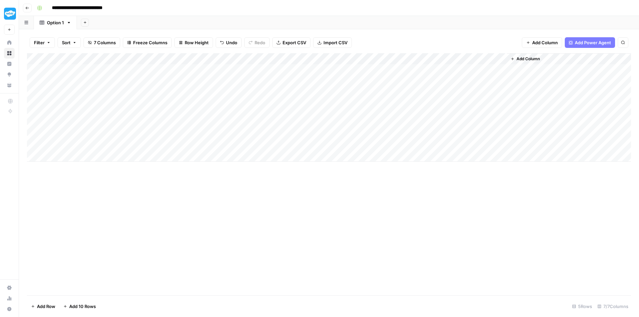
click at [430, 60] on div "Add Column" at bounding box center [329, 107] width 604 height 109
click at [427, 78] on div "New Column" at bounding box center [451, 75] width 74 height 11
click at [427, 78] on div "Add Column" at bounding box center [329, 107] width 604 height 109
click at [429, 58] on div "Add Column" at bounding box center [329, 107] width 604 height 109
click at [429, 58] on div at bounding box center [459, 59] width 96 height 13
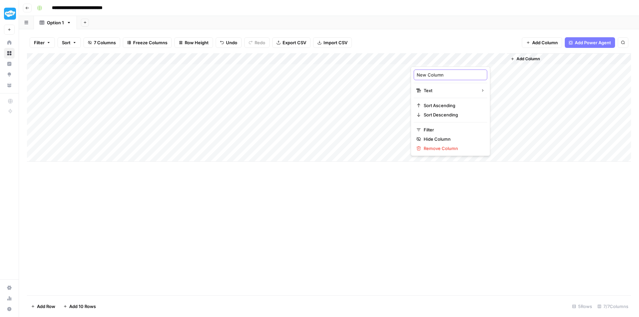
click at [428, 73] on input "New Column" at bounding box center [451, 75] width 68 height 7
type input "Grade Level (Min)"
drag, startPoint x: 506, startPoint y: 59, endPoint x: 460, endPoint y: 62, distance: 45.7
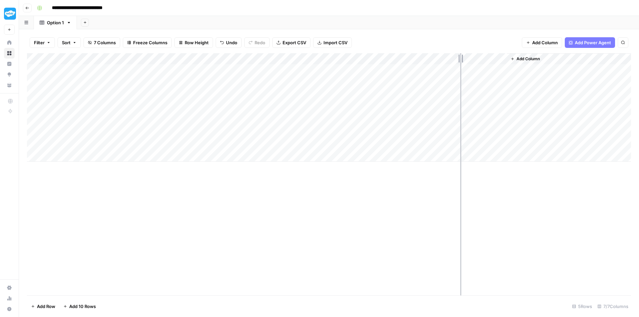
click at [460, 62] on div "Add Column" at bounding box center [329, 107] width 604 height 109
click at [499, 91] on div "Add Column" at bounding box center [546, 107] width 170 height 109
drag, startPoint x: 460, startPoint y: 62, endPoint x: 463, endPoint y: 62, distance: 3.3
click at [463, 62] on div "Add Column" at bounding box center [329, 107] width 604 height 109
drag, startPoint x: 463, startPoint y: 56, endPoint x: 471, endPoint y: 57, distance: 8.0
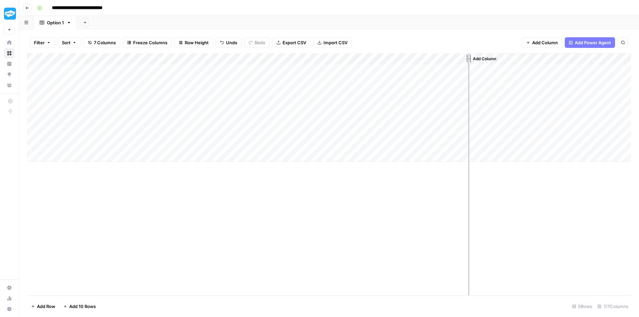
click at [471, 57] on div "Add Column" at bounding box center [329, 107] width 604 height 109
drag, startPoint x: 470, startPoint y: 59, endPoint x: 465, endPoint y: 59, distance: 5.7
click at [465, 59] on div "Add Column" at bounding box center [329, 107] width 604 height 109
click at [461, 60] on div "Add Column" at bounding box center [329, 107] width 604 height 109
click at [495, 57] on span "Add Column" at bounding box center [486, 59] width 23 height 6
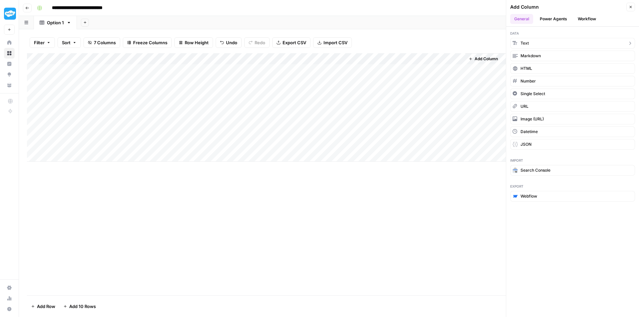
click at [539, 41] on button "Text" at bounding box center [572, 43] width 125 height 11
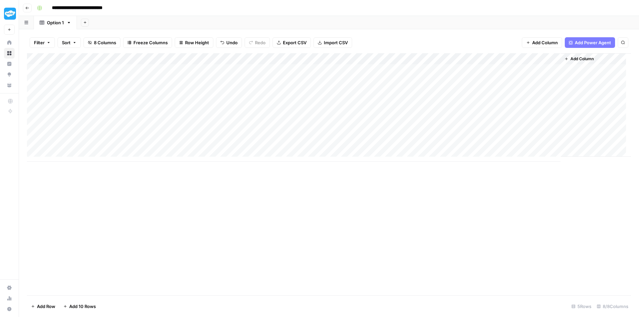
click at [484, 57] on div "Add Column" at bounding box center [329, 107] width 604 height 109
click at [483, 71] on div "New Column" at bounding box center [505, 75] width 74 height 11
click at [483, 71] on div "Add Column" at bounding box center [329, 107] width 604 height 109
click at [483, 57] on div "Add Column" at bounding box center [329, 107] width 604 height 109
click at [483, 57] on div at bounding box center [513, 59] width 96 height 13
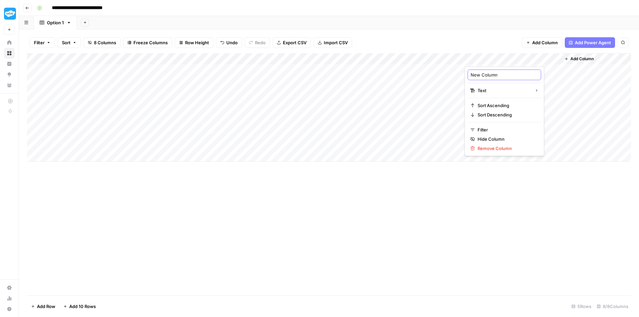
click at [482, 77] on input "New Column" at bounding box center [505, 75] width 68 height 7
type input "Grade Level (Max)"
click at [368, 131] on div "Add Column" at bounding box center [329, 107] width 604 height 109
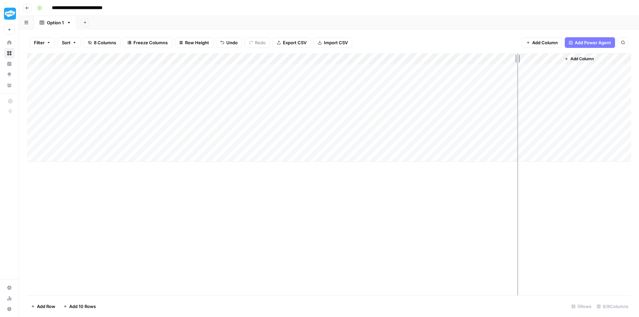
drag, startPoint x: 560, startPoint y: 60, endPoint x: 517, endPoint y: 61, distance: 42.6
click at [517, 61] on div "Add Column" at bounding box center [329, 107] width 604 height 109
click at [548, 110] on div "Add Column" at bounding box center [575, 107] width 114 height 109
click at [537, 75] on div "Add Column" at bounding box center [575, 107] width 114 height 109
drag, startPoint x: 517, startPoint y: 58, endPoint x: 522, endPoint y: 59, distance: 5.3
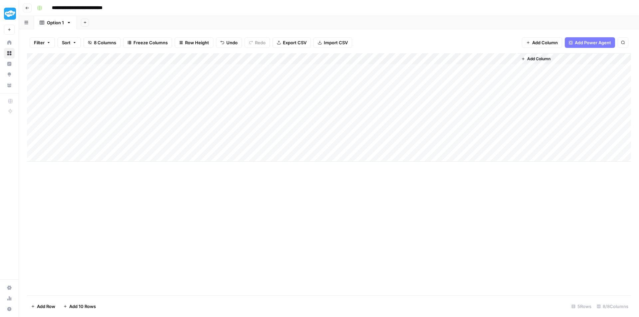
click at [522, 59] on div "Add Column" at bounding box center [329, 107] width 604 height 109
click at [538, 103] on div "Add Column" at bounding box center [576, 107] width 109 height 109
click at [527, 57] on button "Add Column" at bounding box center [540, 59] width 35 height 9
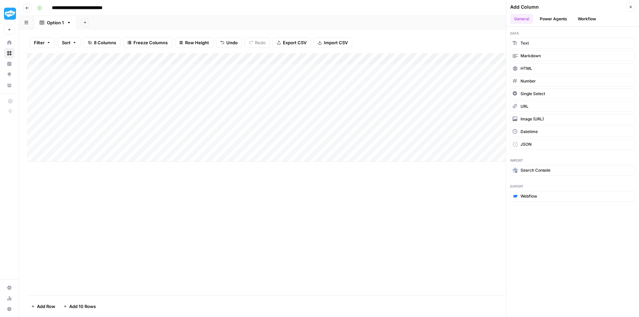
scroll to position [0, 29]
click at [462, 99] on div "Add Column" at bounding box center [329, 116] width 604 height 126
click at [632, 8] on icon "button" at bounding box center [631, 7] width 4 height 4
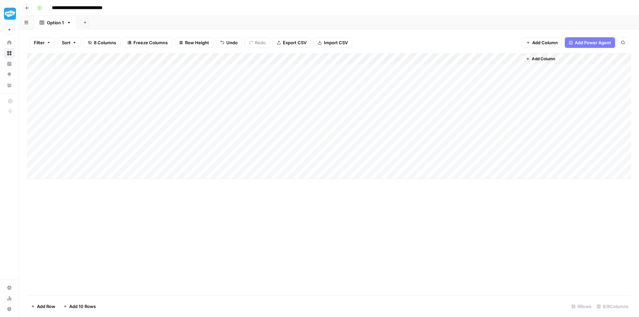
drag, startPoint x: 287, startPoint y: 77, endPoint x: 287, endPoint y: 164, distance: 87.5
click at [287, 164] on div "Add Column" at bounding box center [329, 116] width 604 height 126
drag, startPoint x: 339, startPoint y: 71, endPoint x: 342, endPoint y: 162, distance: 90.6
click at [342, 162] on div "Add Column" at bounding box center [329, 116] width 604 height 126
click at [449, 88] on div "Add Column" at bounding box center [329, 116] width 604 height 126
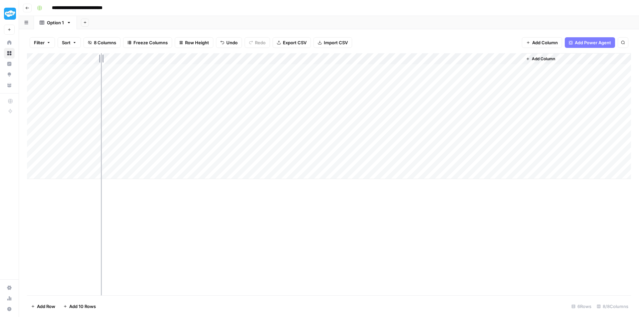
drag, startPoint x: 105, startPoint y: 61, endPoint x: 101, endPoint y: 62, distance: 3.7
click at [101, 62] on div "Add Column" at bounding box center [329, 116] width 604 height 126
click at [103, 62] on div "Add Column" at bounding box center [329, 116] width 604 height 126
click at [168, 109] on div "Add Column" at bounding box center [329, 116] width 604 height 126
click at [246, 105] on div "Add Column" at bounding box center [329, 116] width 604 height 126
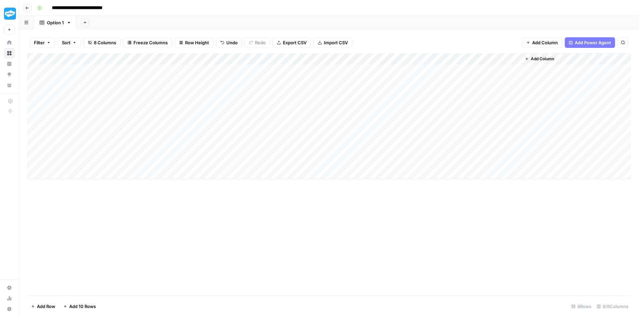
click at [221, 75] on div "Add Column" at bounding box center [329, 116] width 604 height 126
click at [254, 132] on div "Add Column" at bounding box center [329, 116] width 604 height 126
drag, startPoint x: 77, startPoint y: 58, endPoint x: 79, endPoint y: 61, distance: 3.6
click at [79, 61] on div "Add Column" at bounding box center [329, 116] width 604 height 126
click at [473, 59] on div "Add Column" at bounding box center [329, 116] width 604 height 126
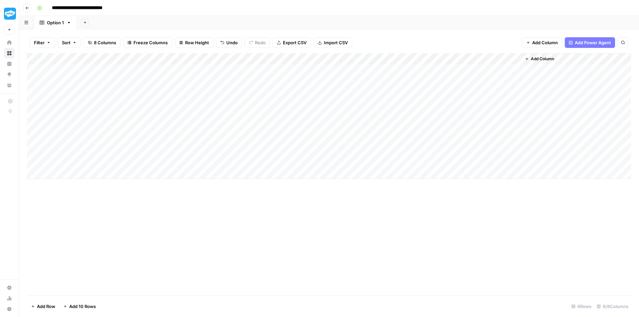
click at [314, 157] on div "Add Column" at bounding box center [329, 116] width 604 height 126
click at [78, 61] on div "Add Column" at bounding box center [329, 116] width 604 height 126
click at [218, 96] on div "Add Column" at bounding box center [329, 116] width 604 height 126
drag, startPoint x: 84, startPoint y: 74, endPoint x: 131, endPoint y: 69, distance: 47.2
click at [131, 69] on div "Add Column" at bounding box center [329, 116] width 604 height 126
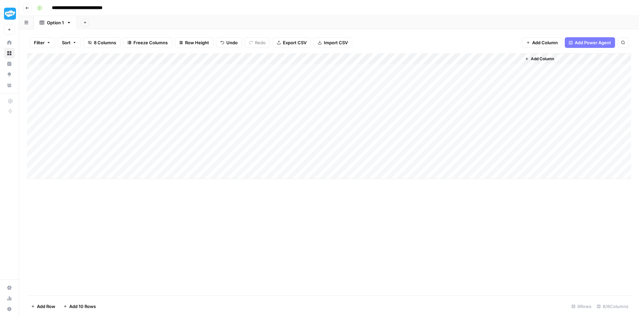
click at [333, 151] on div "Add Column" at bounding box center [329, 116] width 604 height 126
click at [121, 74] on div "Add Column" at bounding box center [329, 116] width 604 height 126
click at [27, 6] on icon "button" at bounding box center [27, 8] width 4 height 4
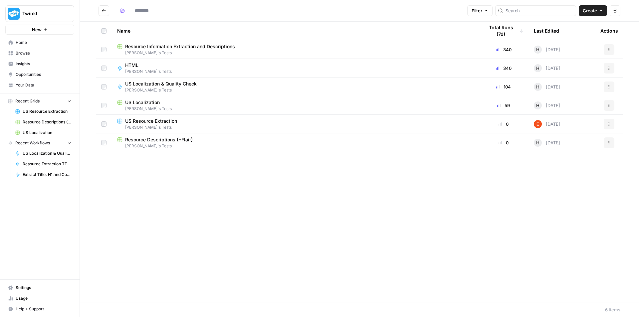
type input "**********"
click at [182, 51] on span "[PERSON_NAME]'s Tests" at bounding box center [295, 53] width 356 height 6
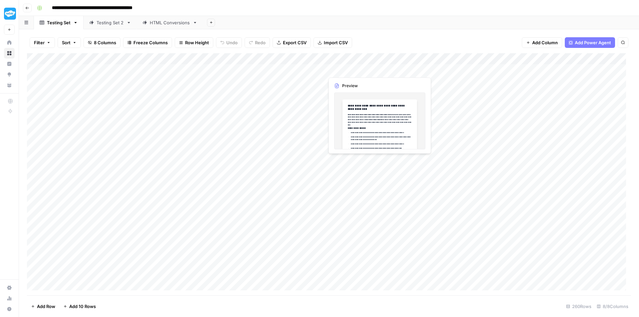
click at [333, 68] on div "Add Column" at bounding box center [329, 174] width 604 height 242
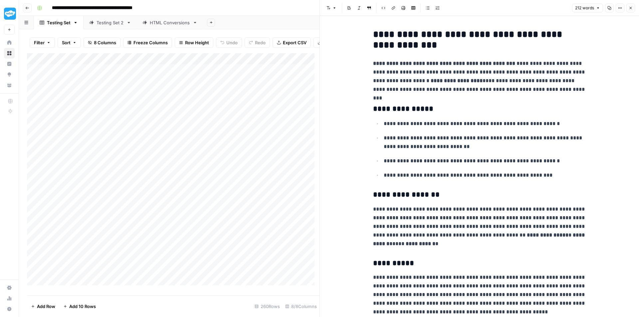
click at [433, 95] on div "**********" at bounding box center [479, 173] width 221 height 293
click at [509, 62] on p "**********" at bounding box center [479, 76] width 213 height 35
copy div "**********"
